Goal: Navigation & Orientation: Find specific page/section

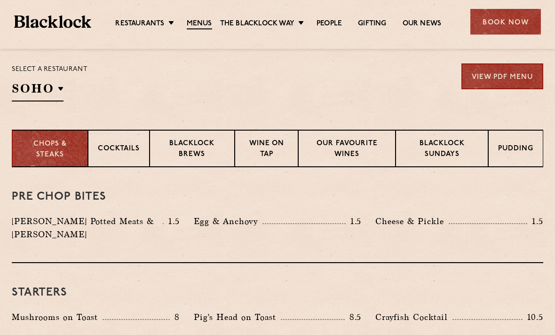
scroll to position [306, 0]
click at [473, 156] on p "Blacklock Sundays" at bounding box center [441, 150] width 73 height 22
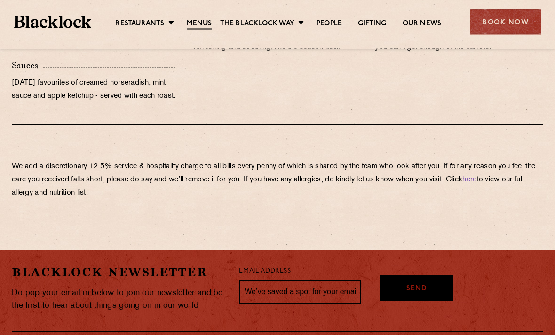
scroll to position [1111, 0]
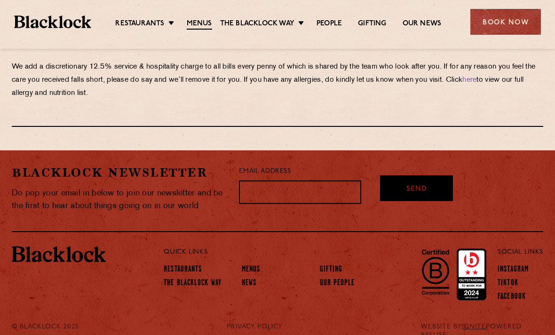
click at [325, 204] on input "text" at bounding box center [300, 193] width 122 height 24
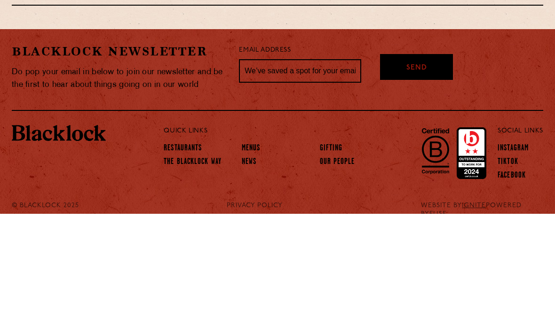
click at [274, 166] on label "Email Address" at bounding box center [265, 171] width 52 height 11
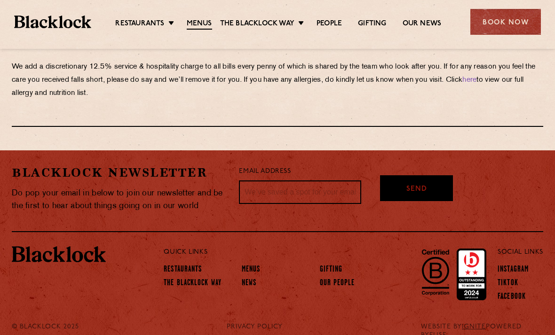
click at [332, 204] on input "text" at bounding box center [300, 193] width 122 height 24
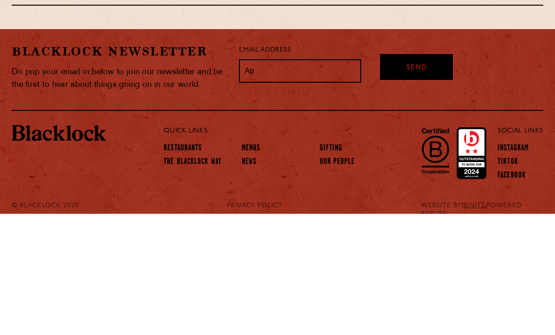
type input "A"
click at [418, 244] on img at bounding box center [435, 272] width 39 height 56
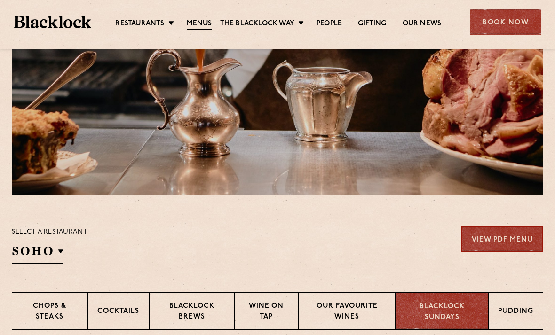
scroll to position [127, 0]
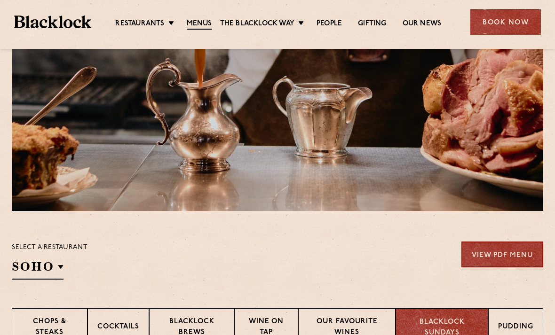
click at [46, 24] on img at bounding box center [52, 22] width 77 height 13
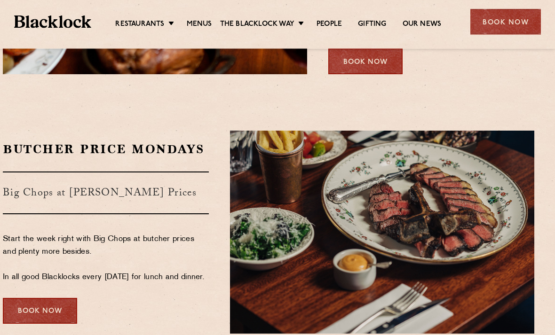
scroll to position [1451, 9]
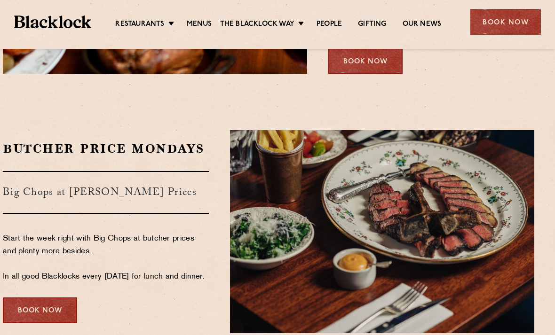
click at [373, 74] on div "Book Now" at bounding box center [365, 61] width 74 height 26
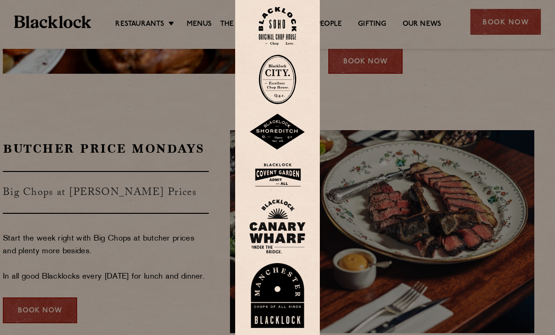
click at [268, 45] on img at bounding box center [278, 26] width 38 height 38
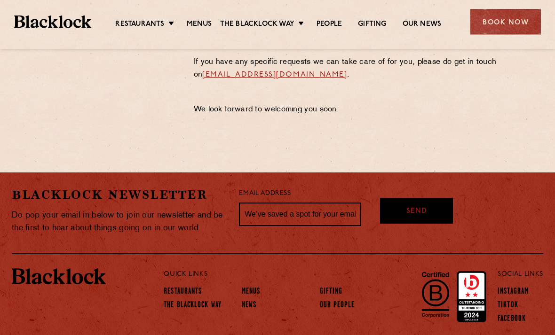
scroll to position [515, 0]
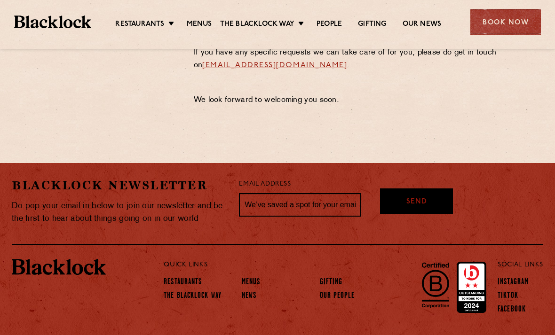
click at [349, 295] on link "Our People" at bounding box center [337, 296] width 35 height 9
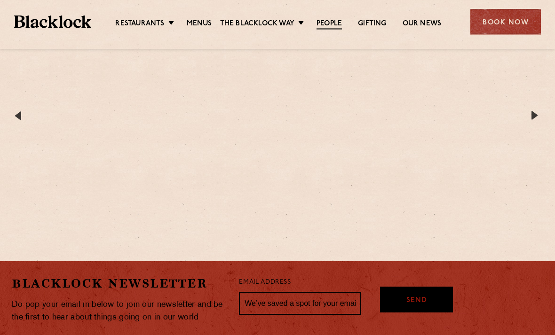
scroll to position [1673, 0]
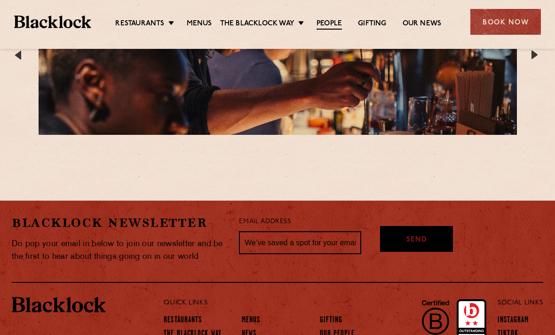
click at [421, 25] on link "Our News" at bounding box center [422, 23] width 39 height 9
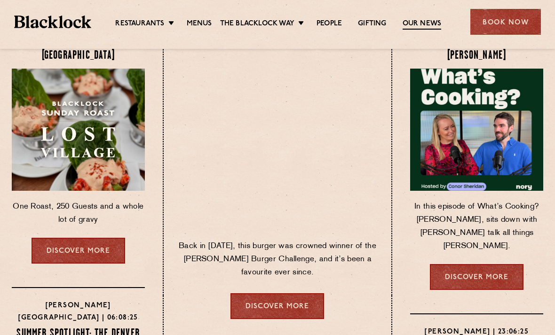
scroll to position [72, 0]
